Goal: Information Seeking & Learning: Learn about a topic

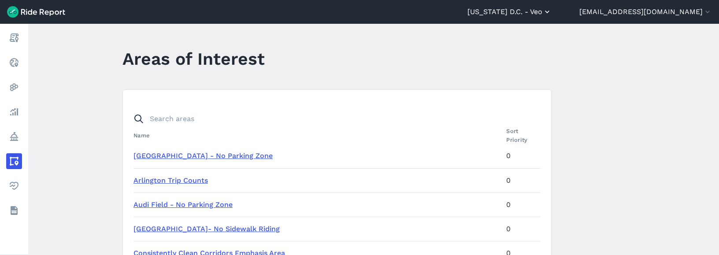
click at [552, 13] on button "[US_STATE] D.C. - Veo" at bounding box center [510, 12] width 84 height 11
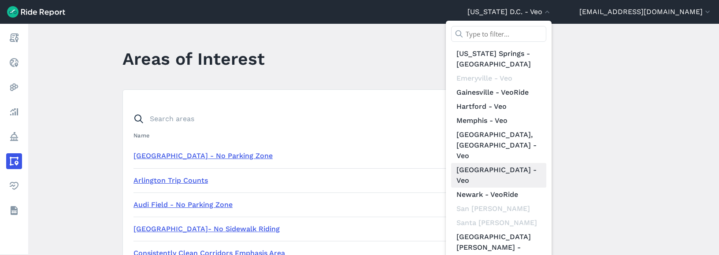
scroll to position [113, 0]
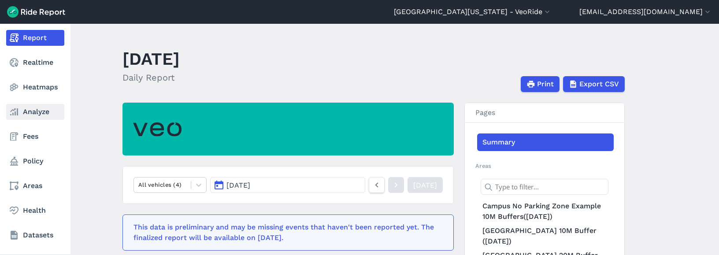
click at [26, 110] on link "Analyze" at bounding box center [35, 112] width 58 height 16
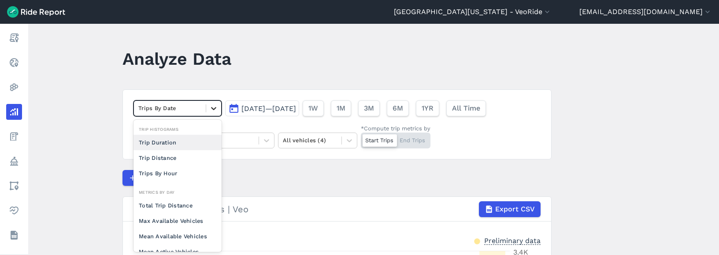
click at [215, 111] on icon at bounding box center [213, 108] width 9 height 9
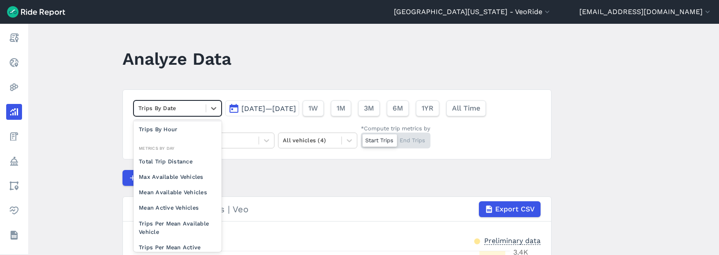
scroll to position [77, 0]
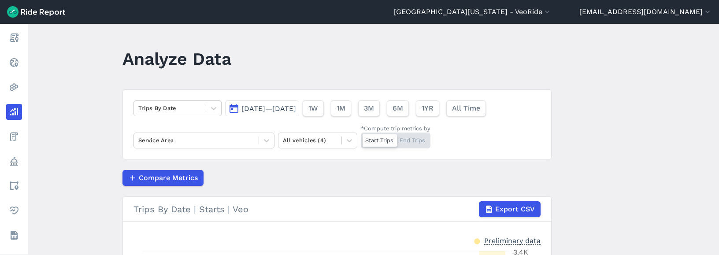
click at [106, 133] on main "Analyze Data Trips By Date [DATE]—[DATE] 1W 1M 3M 6M 1YR All Time Service Area …" at bounding box center [373, 139] width 691 height 231
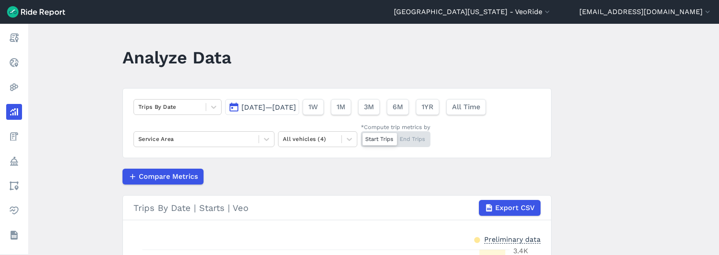
scroll to position [0, 0]
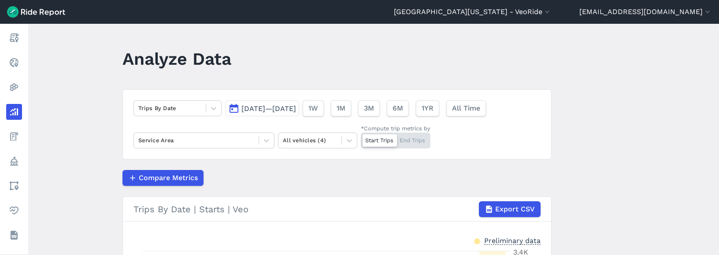
click at [417, 143] on div "Start Trips End Trips" at bounding box center [396, 141] width 70 height 16
click at [361, 138] on input "*Compute trip metrics by Start Trips End Trips" at bounding box center [361, 136] width 0 height 6
click at [242, 139] on div at bounding box center [196, 140] width 116 height 10
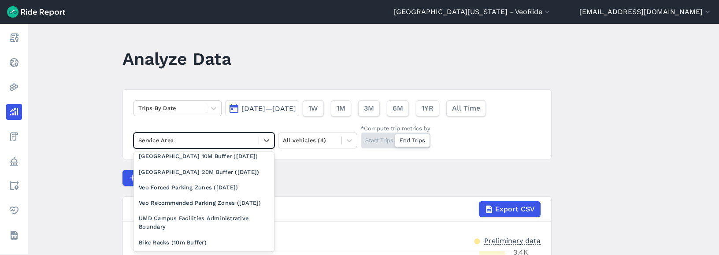
scroll to position [44, 0]
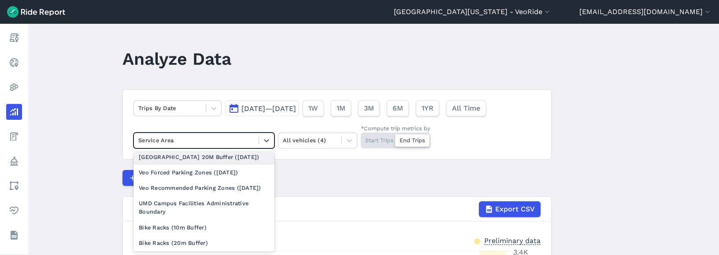
click at [227, 165] on div "[GEOGRAPHIC_DATA] 20M Buffer ([DATE])" at bounding box center [204, 156] width 141 height 15
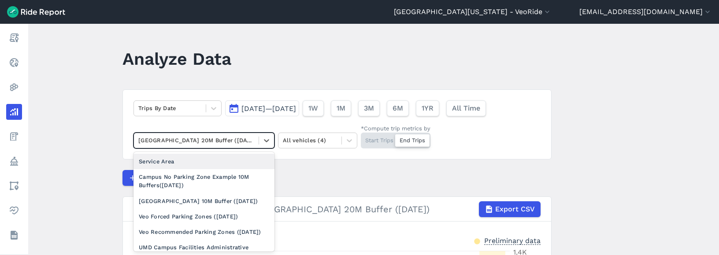
click at [241, 145] on div at bounding box center [196, 140] width 116 height 10
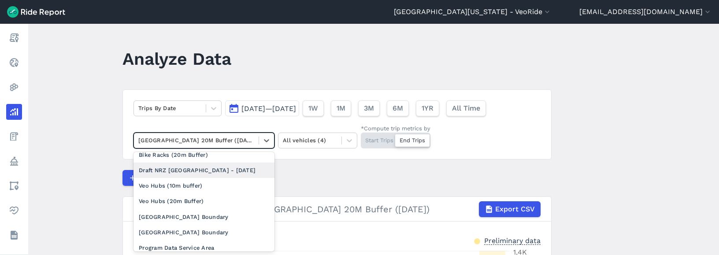
scroll to position [155, 0]
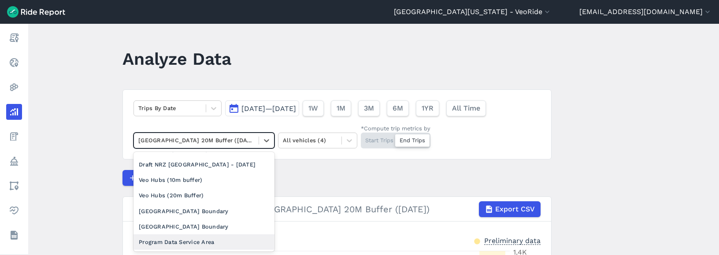
click at [206, 239] on div "Program Data Service Area" at bounding box center [204, 242] width 141 height 15
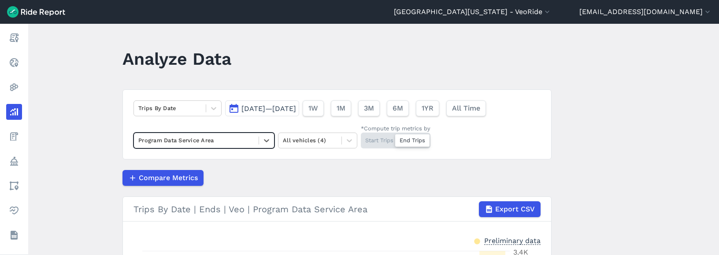
click at [256, 141] on div "Program Data Service Area" at bounding box center [196, 141] width 125 height 14
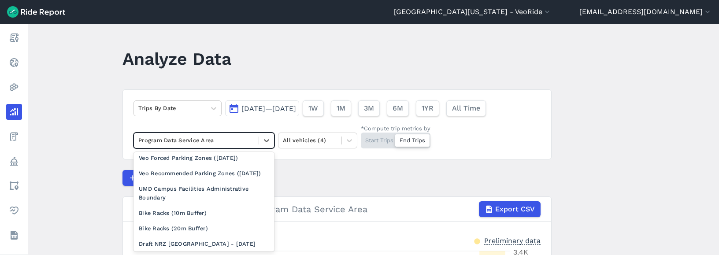
scroll to position [88, 0]
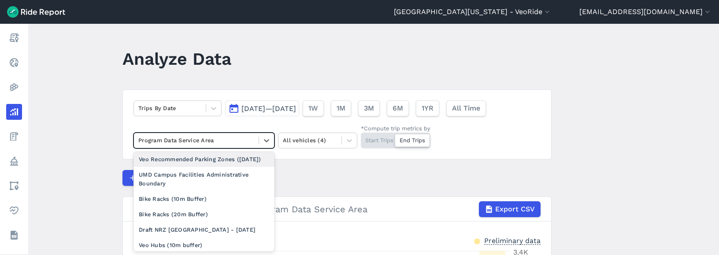
click at [217, 167] on div "Veo Recommended Parking Zones ([DATE])" at bounding box center [204, 159] width 141 height 15
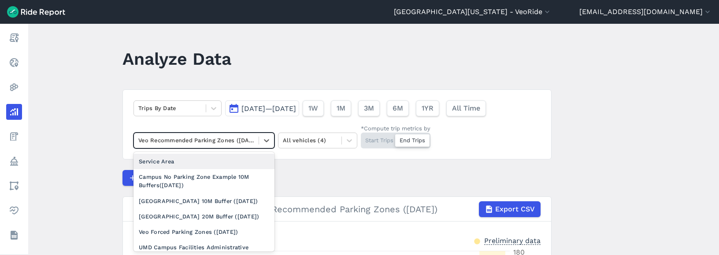
click at [242, 138] on div at bounding box center [196, 140] width 116 height 10
click at [269, 139] on icon at bounding box center [266, 140] width 9 height 9
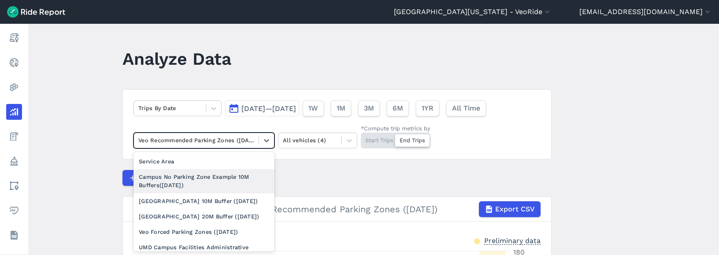
click at [198, 183] on div "Campus No Parking Zone Example 10M Buffers([DATE])" at bounding box center [204, 181] width 141 height 24
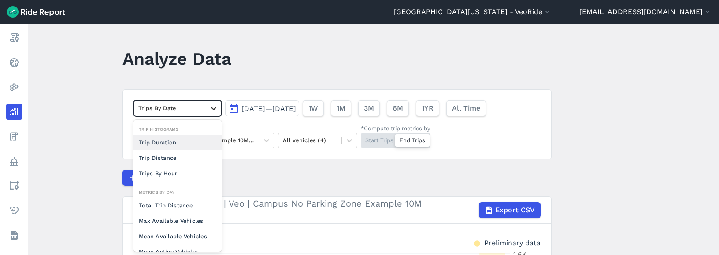
click at [219, 108] on div at bounding box center [213, 108] width 15 height 15
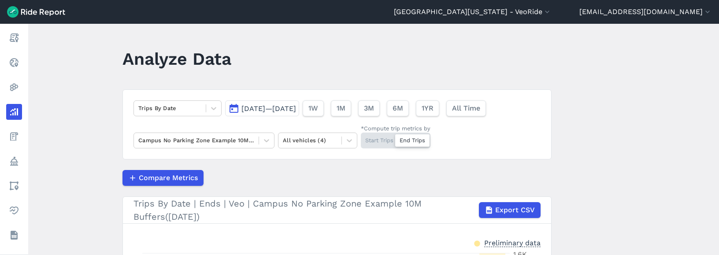
click at [344, 72] on header "Analyze Data" at bounding box center [343, 62] width 440 height 34
click at [268, 138] on icon at bounding box center [266, 140] width 9 height 9
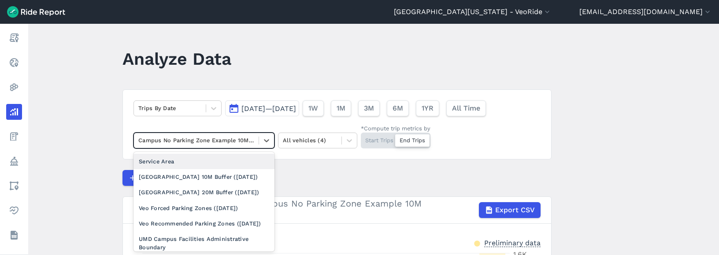
click at [213, 160] on div "Service Area" at bounding box center [204, 161] width 141 height 15
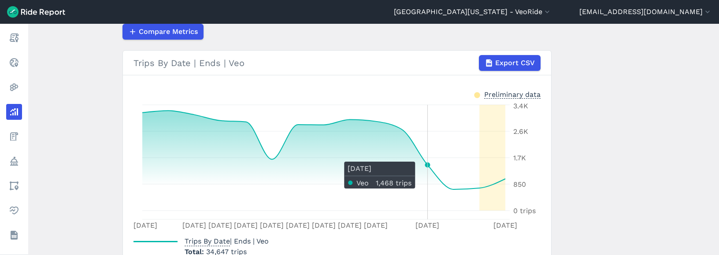
scroll to position [26, 0]
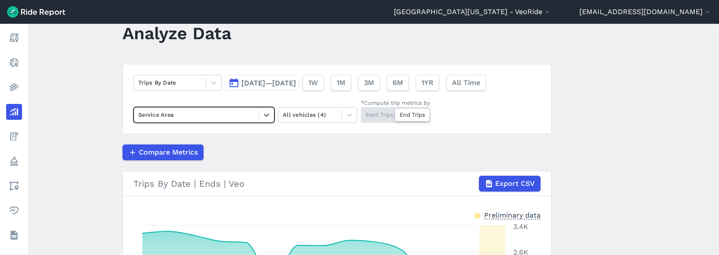
click at [299, 88] on button "[DATE]—[DATE]" at bounding box center [262, 83] width 74 height 16
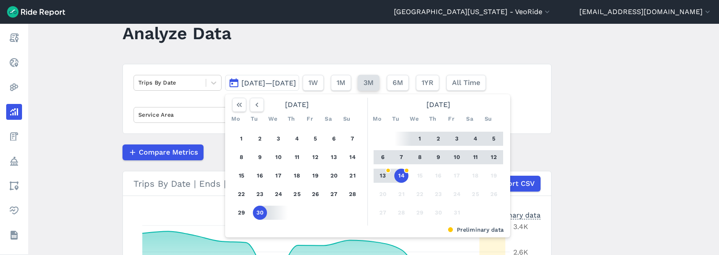
click at [380, 83] on button "3M" at bounding box center [369, 83] width 22 height 16
